Goal: Navigation & Orientation: Understand site structure

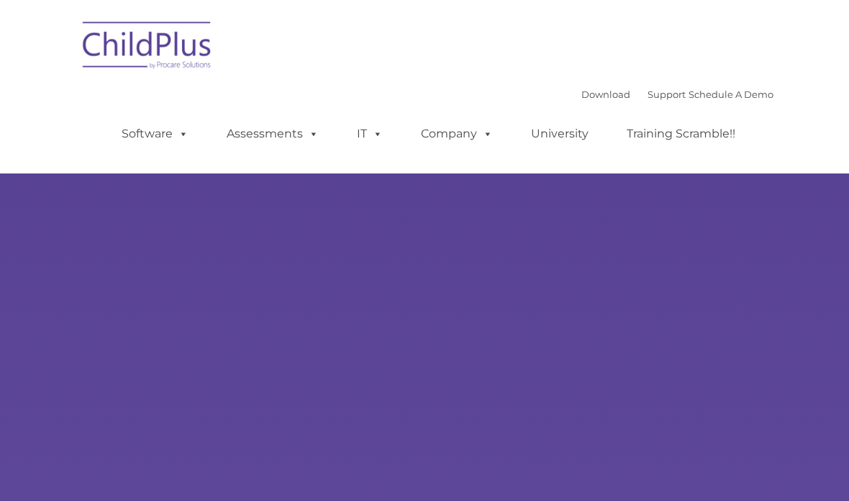
scroll to position [191, 0]
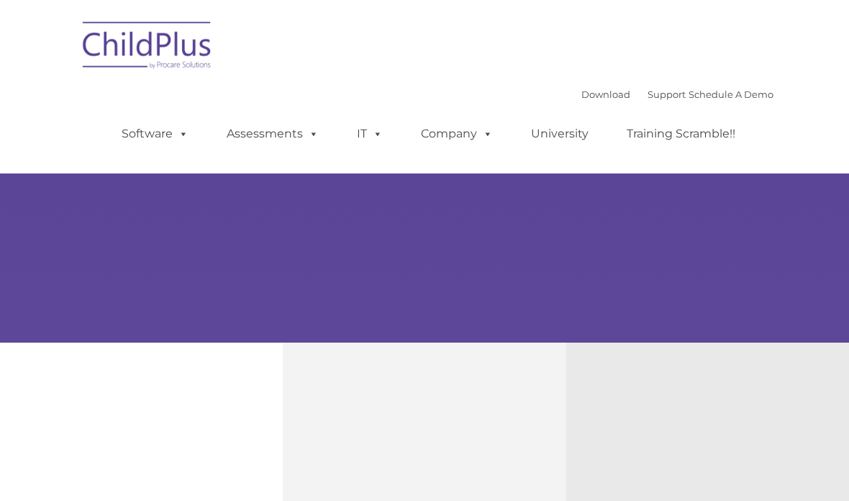
type input ""
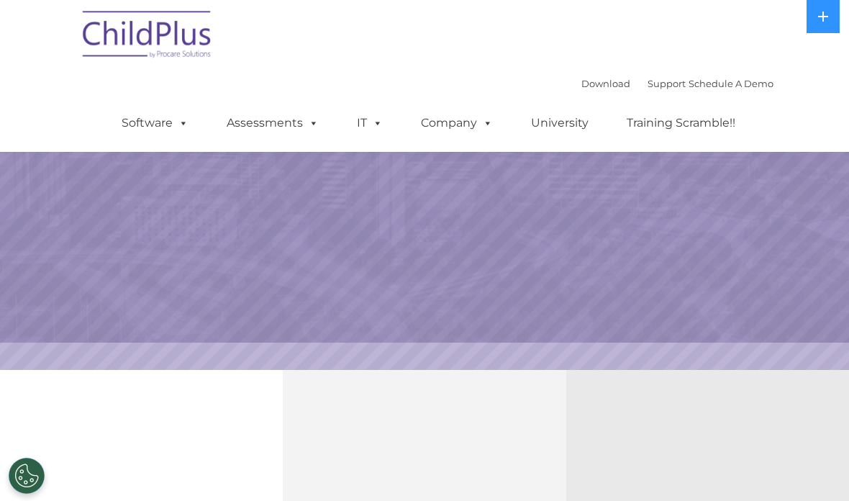
select select "MEDIUM"
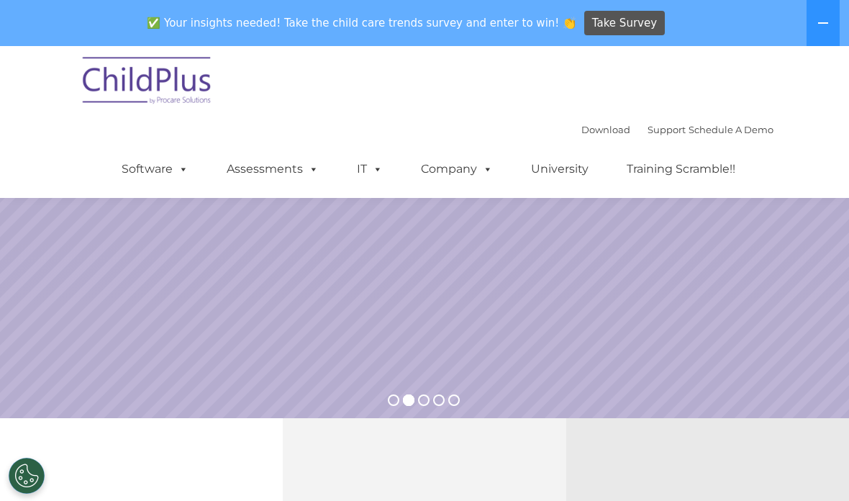
scroll to position [0, 0]
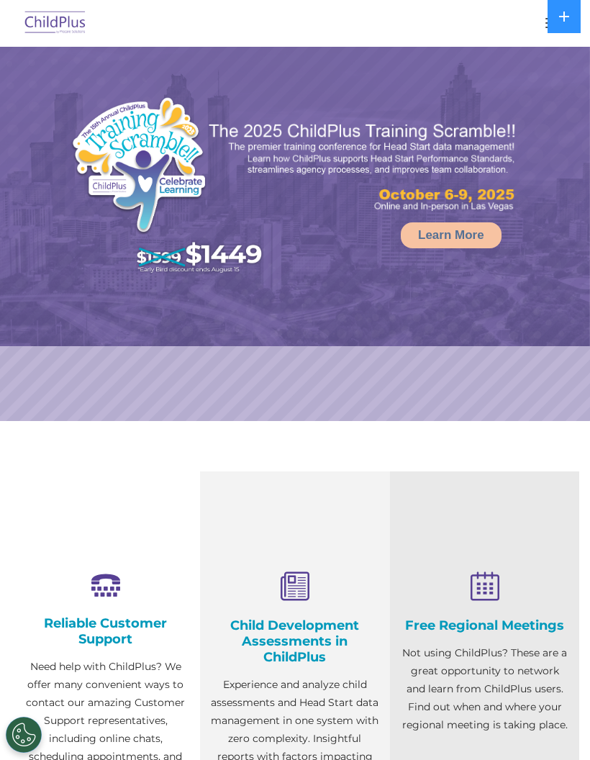
select select "MEDIUM"
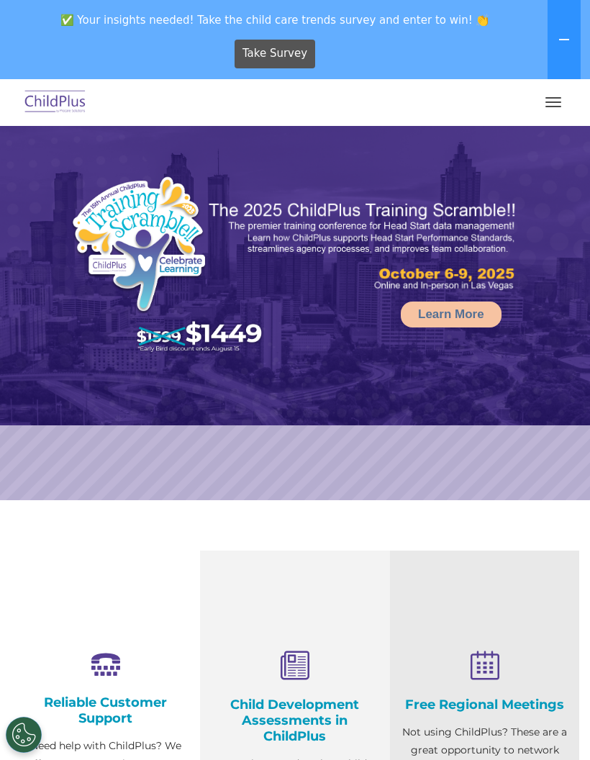
select select "MEDIUM"
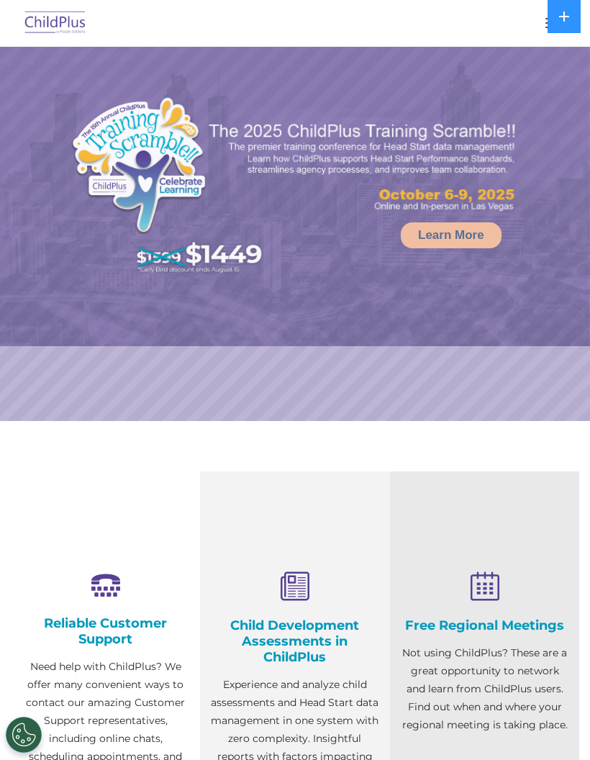
select select "MEDIUM"
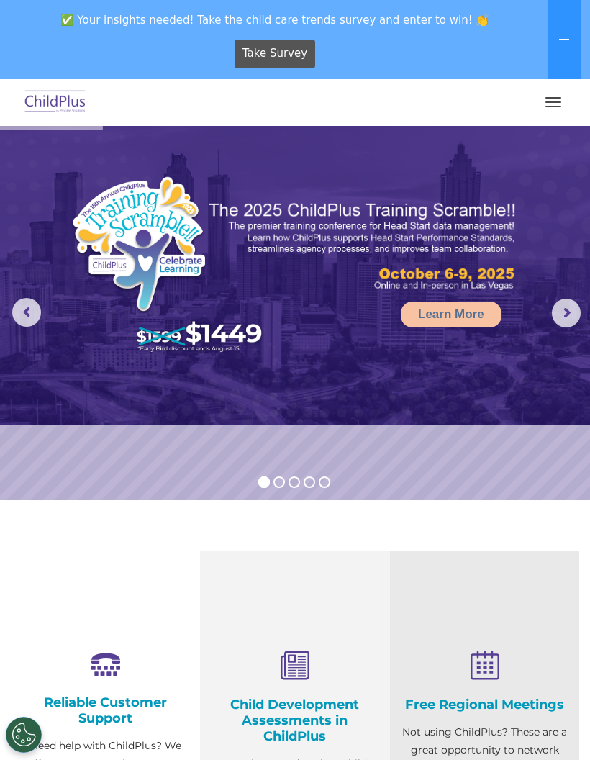
click at [552, 111] on button "button" at bounding box center [553, 102] width 30 height 23
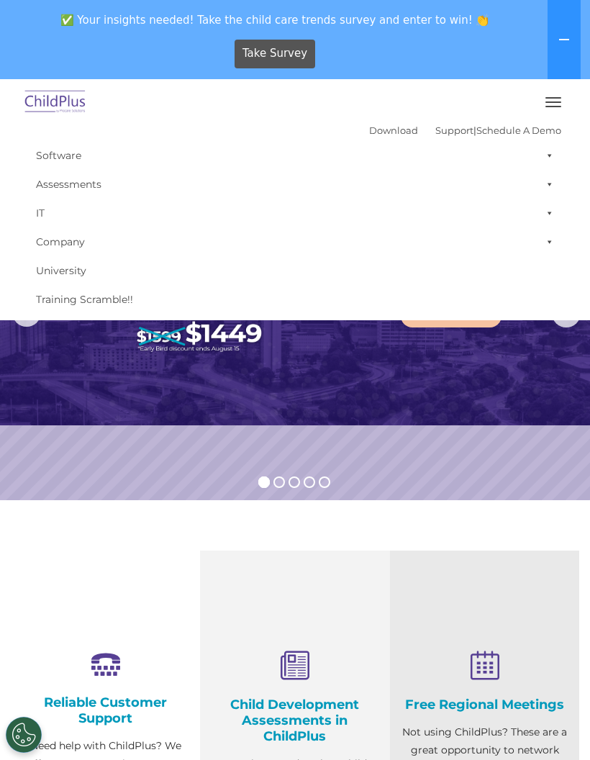
click at [368, 416] on img at bounding box center [295, 275] width 590 height 299
